Goal: Find specific page/section: Find specific page/section

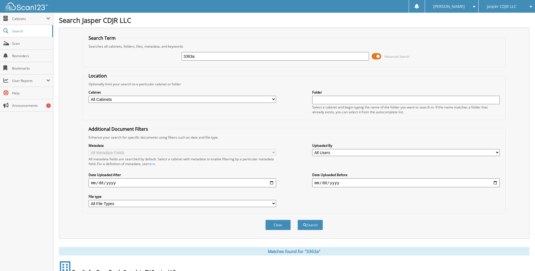
click at [227, 54] on input "3363a" at bounding box center [276, 56] width 188 height 8
type input "72048"
click at [298, 220] on button "Search" at bounding box center [310, 225] width 25 height 10
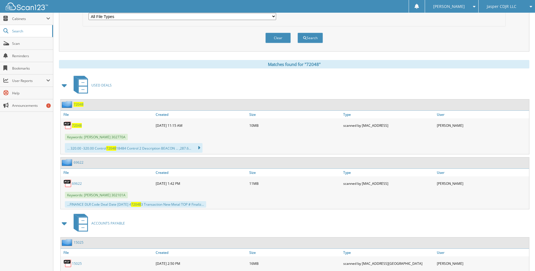
scroll to position [198, 0]
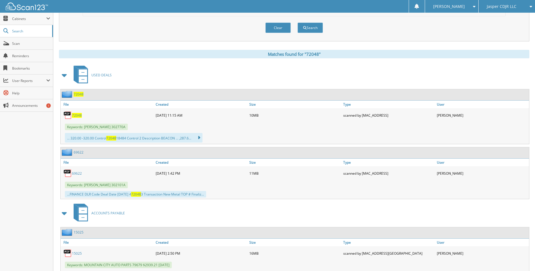
click at [75, 116] on span "72048" at bounding box center [77, 115] width 10 height 5
click at [20, 44] on span "Scan" at bounding box center [31, 43] width 38 height 5
